Goal: Task Accomplishment & Management: Complete application form

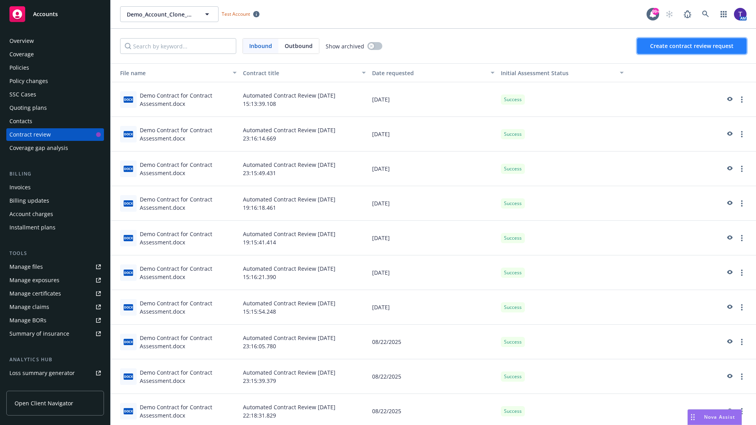
click at [692, 46] on span "Create contract review request" at bounding box center [691, 45] width 83 height 7
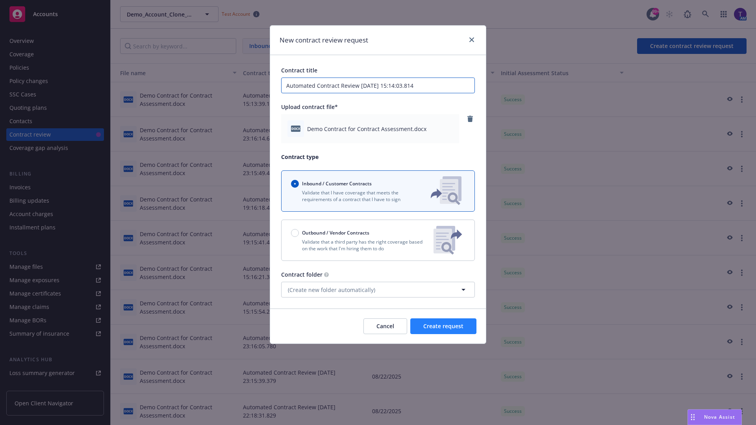
type input "Automated Contract Review 08-26-2025 15:14:03.814"
click at [443, 326] on span "Create request" at bounding box center [443, 325] width 40 height 7
